Goal: Task Accomplishment & Management: Use online tool/utility

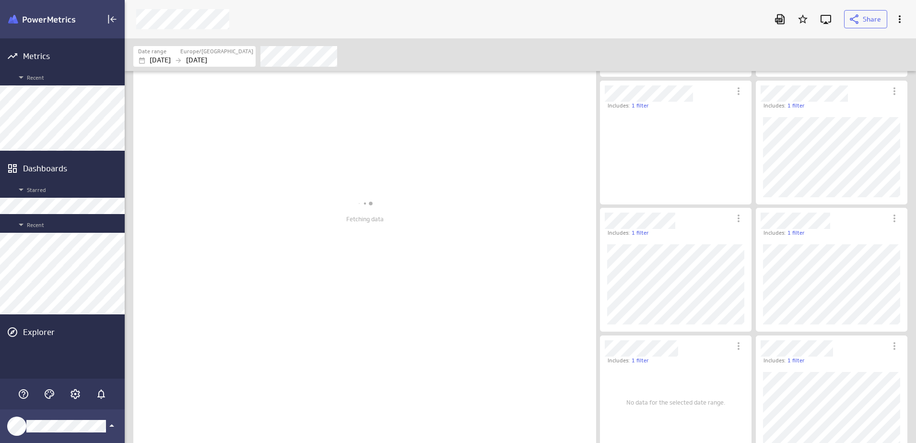
scroll to position [5, 5]
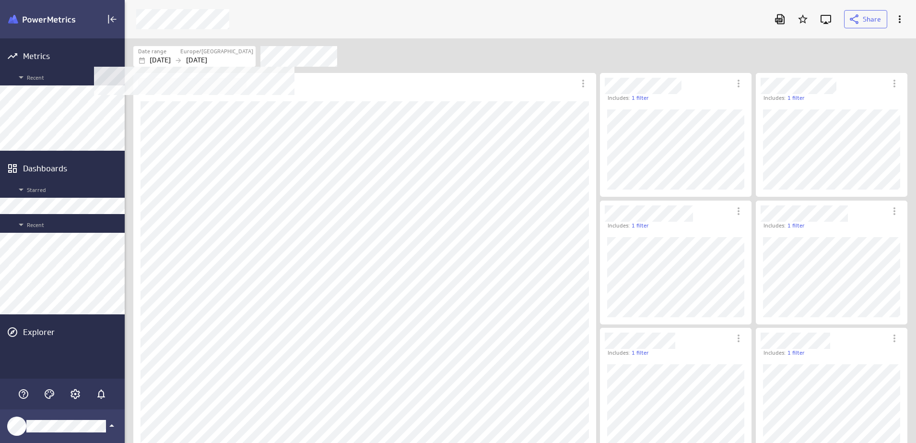
click at [207, 59] on p "[DATE]" at bounding box center [196, 60] width 21 height 10
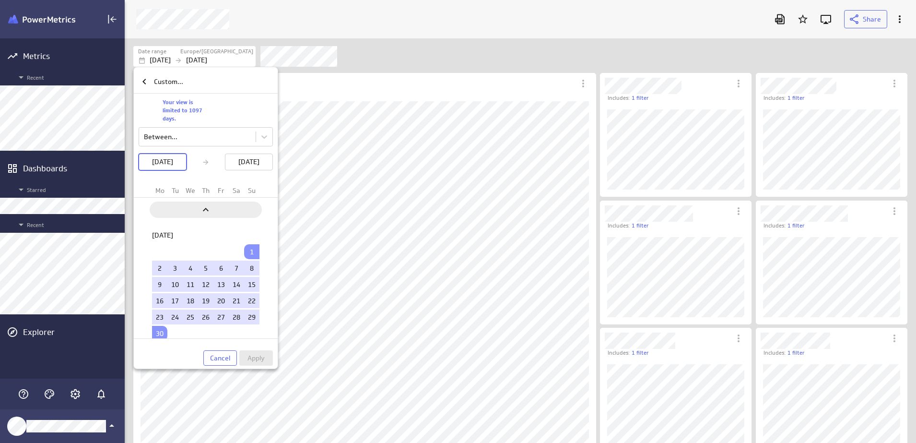
click at [210, 208] on icon "Previous" at bounding box center [206, 210] width 12 height 12
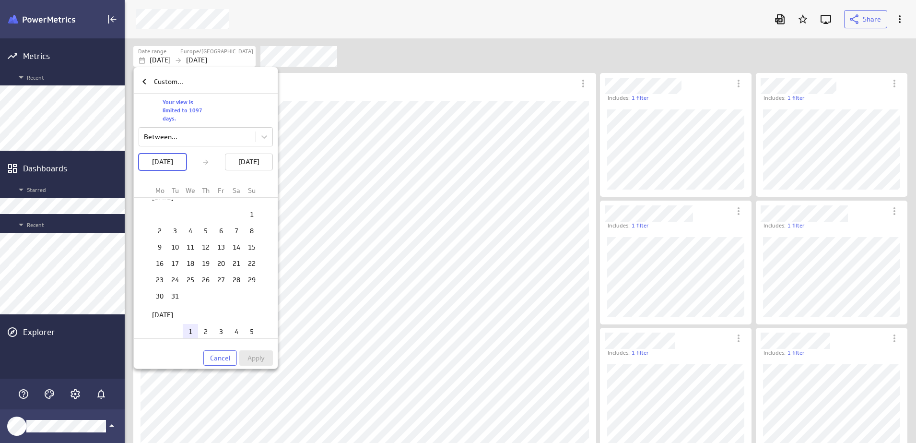
click at [189, 328] on td "1" at bounding box center [190, 331] width 15 height 15
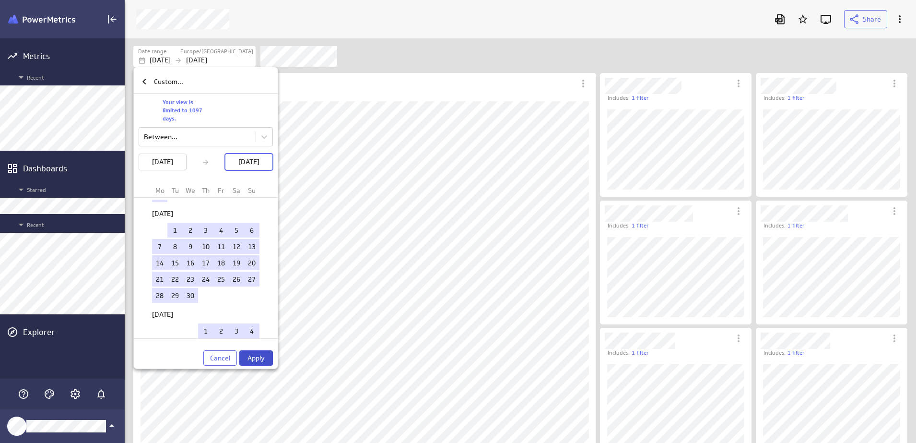
click at [263, 358] on span "Apply" at bounding box center [255, 357] width 17 height 9
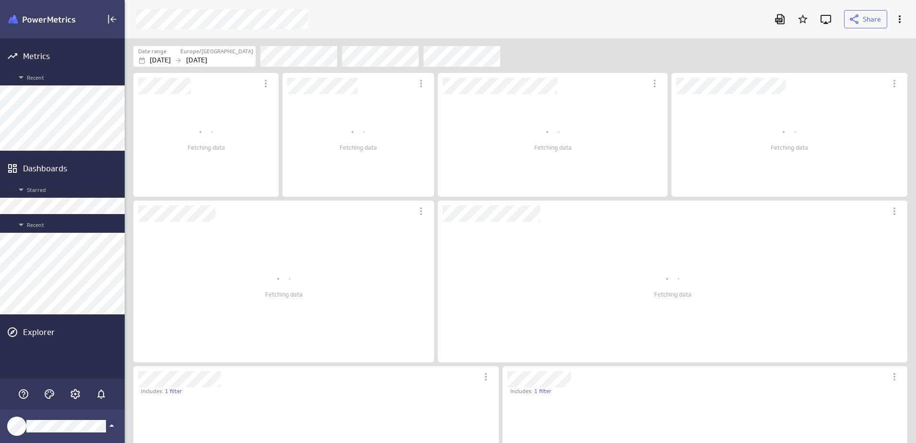
scroll to position [423, 810]
